Goal: Navigation & Orientation: Find specific page/section

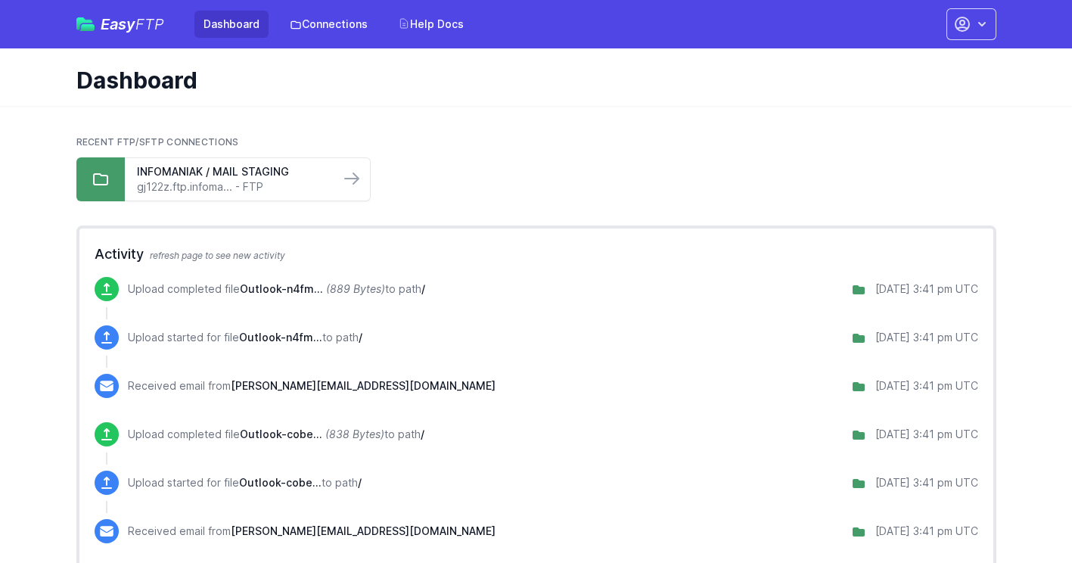
click at [448, 135] on div "Recent FTP/SFTP Connections INFOMANIAK / MAIL STAGING gj122z.ftp.infoma... - FTP" at bounding box center [536, 168] width 920 height 89
click at [263, 86] on h1 "Dashboard" at bounding box center [530, 80] width 908 height 27
click at [345, 173] on icon at bounding box center [352, 179] width 18 height 18
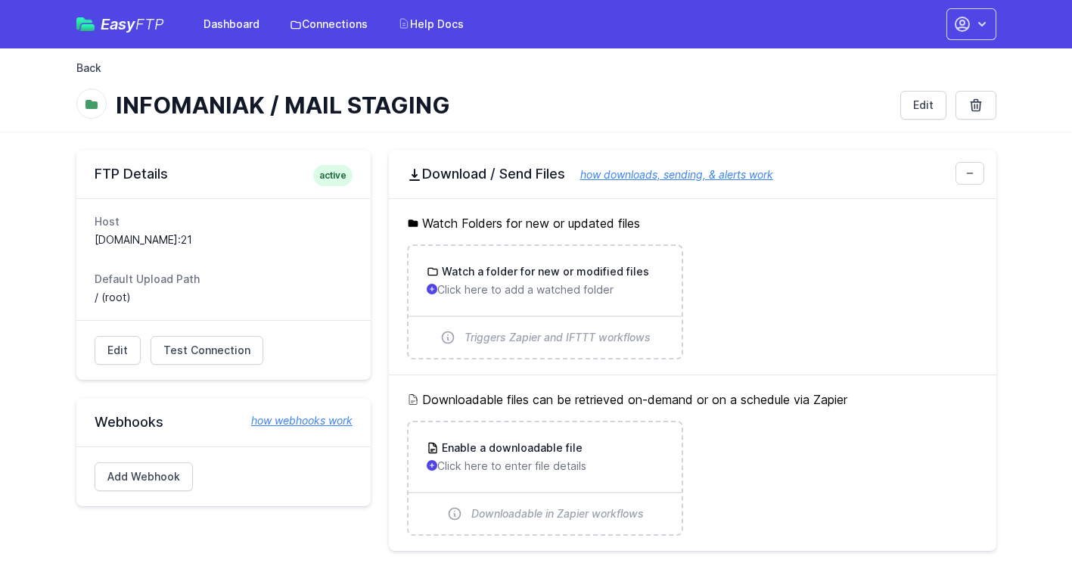
click at [92, 68] on link "Back" at bounding box center [88, 68] width 25 height 15
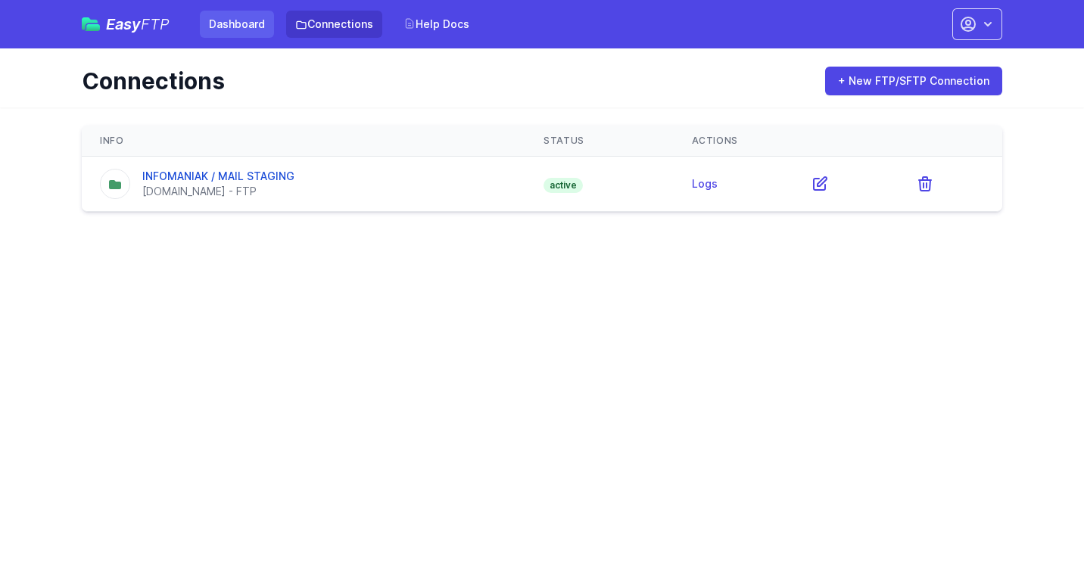
click at [240, 24] on link "Dashboard" at bounding box center [237, 24] width 74 height 27
